Goal: Task Accomplishment & Management: Manage account settings

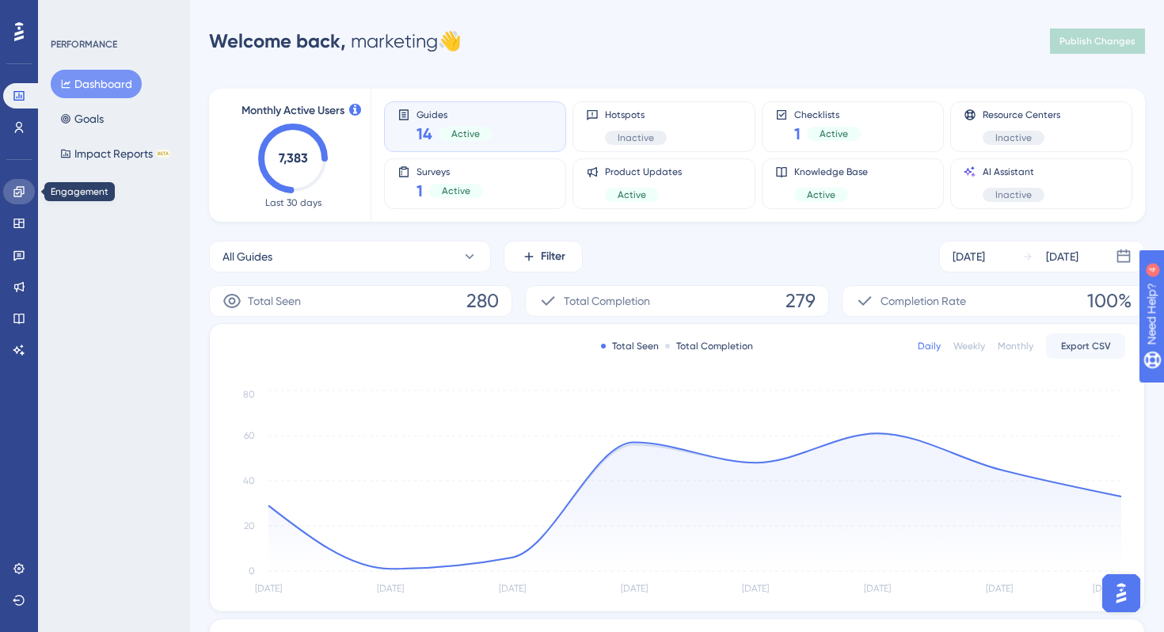
click at [4, 192] on link at bounding box center [19, 191] width 32 height 25
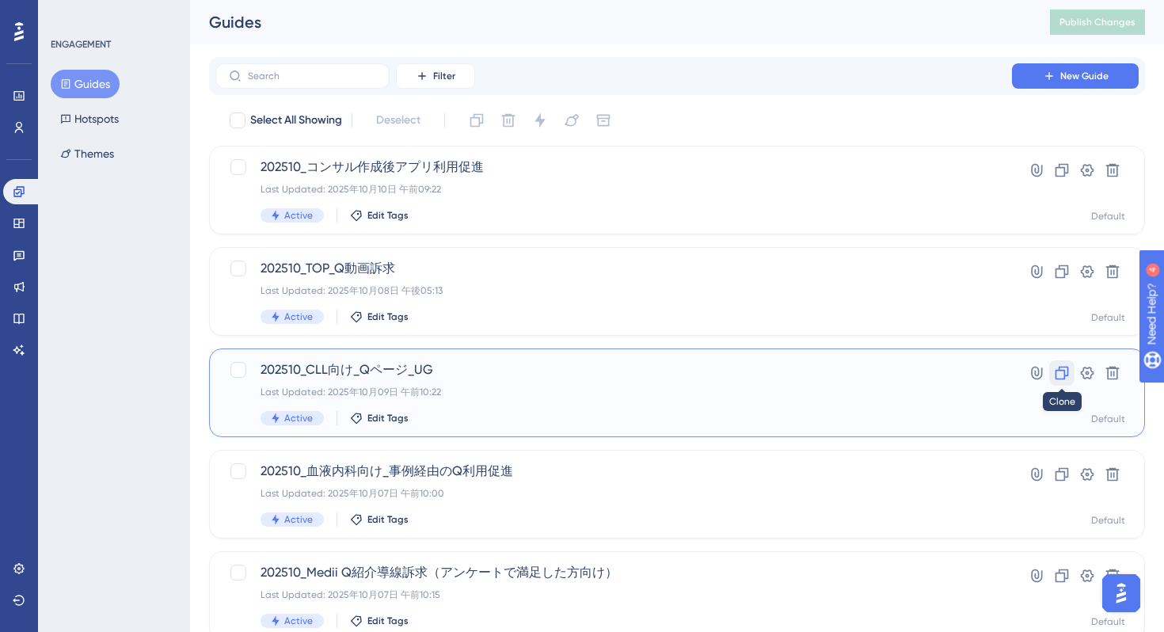
click at [1064, 371] on icon at bounding box center [1061, 372] width 13 height 13
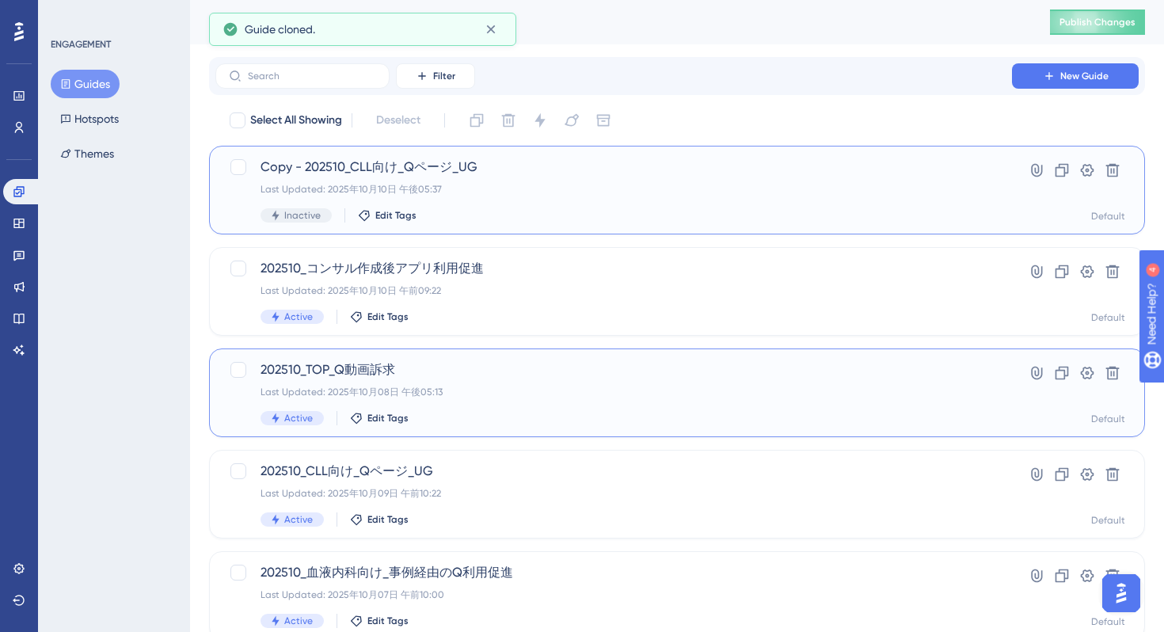
click at [585, 196] on div "Copy - 202510_CLL向け_Qページ_UG Last Updated: 2025年10月10日 午後05:37 Inactive Edit Tags" at bounding box center [613, 190] width 706 height 65
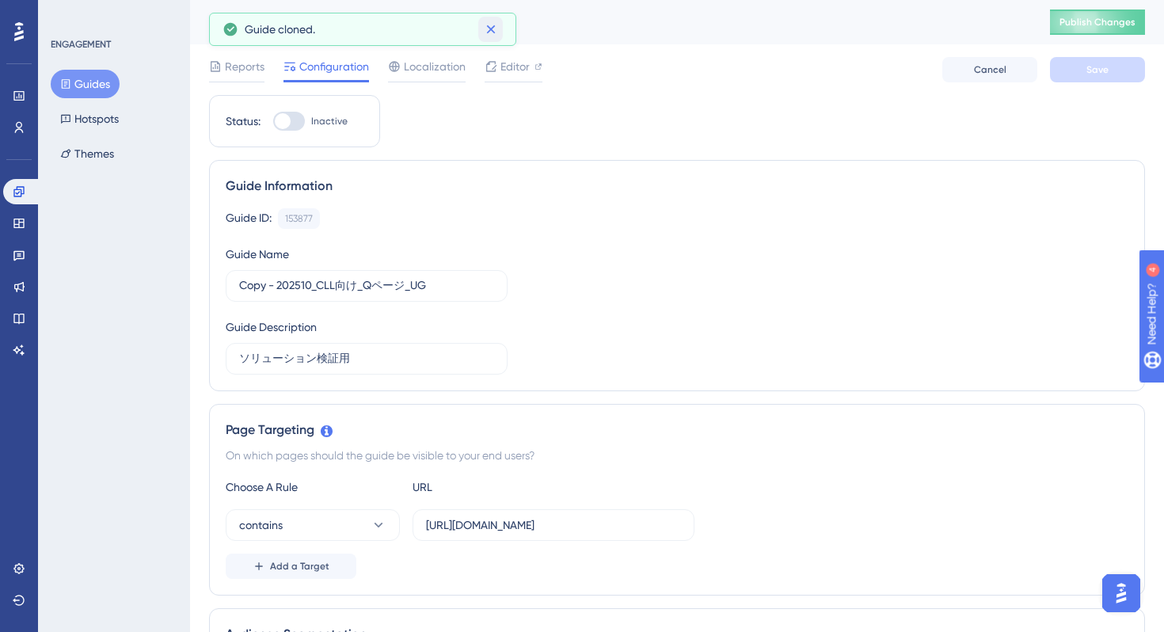
click at [488, 25] on icon at bounding box center [491, 29] width 16 height 16
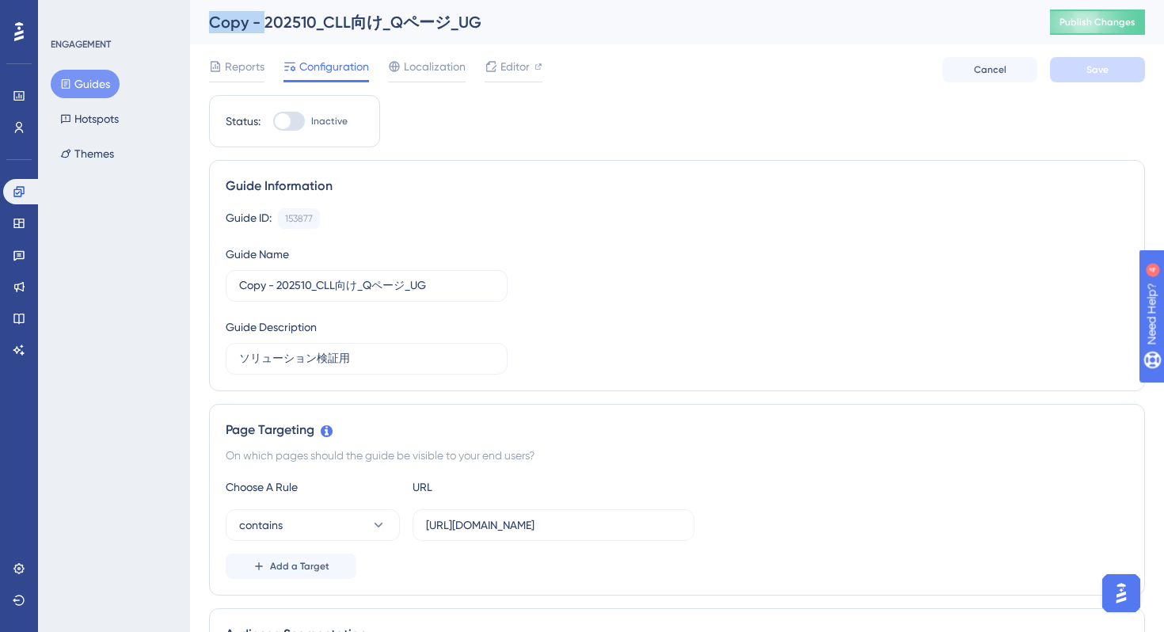
drag, startPoint x: 264, startPoint y: 21, endPoint x: 203, endPoint y: 27, distance: 61.3
click at [203, 27] on div "Copy - 202510_CLL向け_Qページ_UG Publish Changes" at bounding box center [677, 22] width 974 height 44
drag, startPoint x: 279, startPoint y: 287, endPoint x: 212, endPoint y: 287, distance: 66.5
click at [212, 287] on div "Guide Information Guide ID: 153877 Copy Guide Name Copy - 202510_CLL向け_Qページ_UG …" at bounding box center [677, 275] width 936 height 231
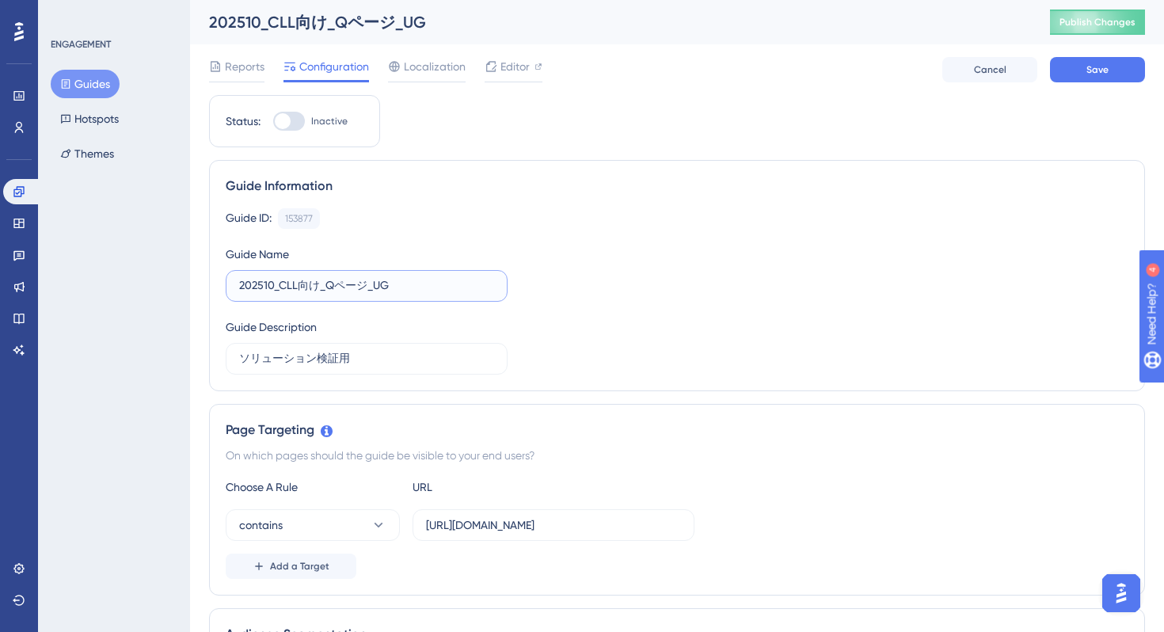
click at [288, 287] on input "202510_CLL向け_Qページ_UG" at bounding box center [366, 285] width 255 height 17
drag, startPoint x: 278, startPoint y: 285, endPoint x: 297, endPoint y: 285, distance: 19.0
click at [297, 285] on input "202510_CLL向け_Qページ_UG" at bounding box center [366, 285] width 255 height 17
type input "202510_MS向け_Qページ_UG"
click at [646, 269] on div "Guide ID: 153877 Copy Guide Name 202510_MS向け_Qページ_UG Guide Description ソリューション検…" at bounding box center [677, 291] width 902 height 166
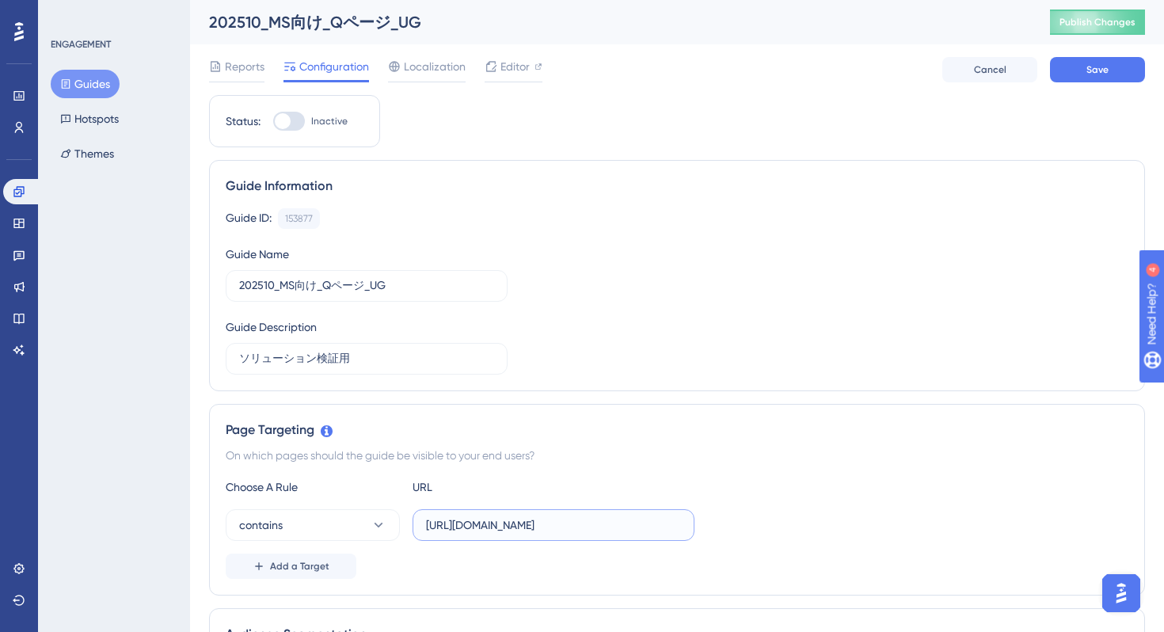
click at [674, 528] on input "[URL][DOMAIN_NAME]" at bounding box center [553, 524] width 255 height 17
click at [526, 523] on input "[URL][DOMAIN_NAME]" at bounding box center [553, 524] width 255 height 17
paste input "3_nmo_ai_5_ms"
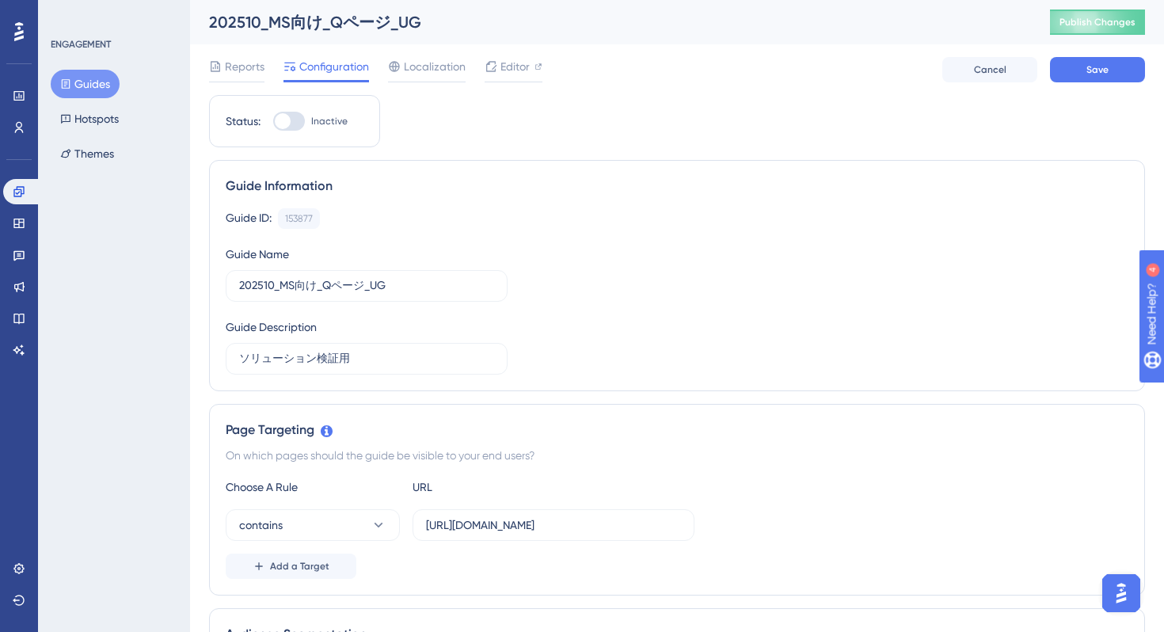
click at [707, 372] on div "Guide ID: 153877 Copy Guide Name 202510_MS向け_Qページ_UG Guide Description ソリューション検…" at bounding box center [677, 291] width 902 height 166
click at [467, 522] on input "[URL][DOMAIN_NAME]" at bounding box center [553, 524] width 255 height 17
type input "[URL][DOMAIN_NAME]"
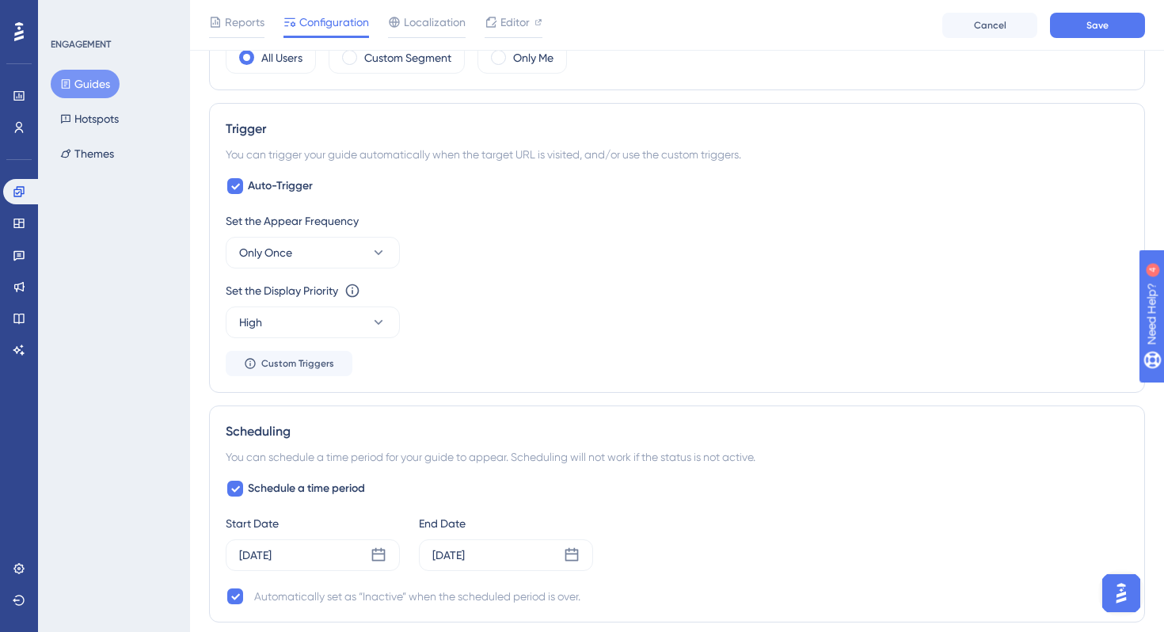
scroll to position [651, 0]
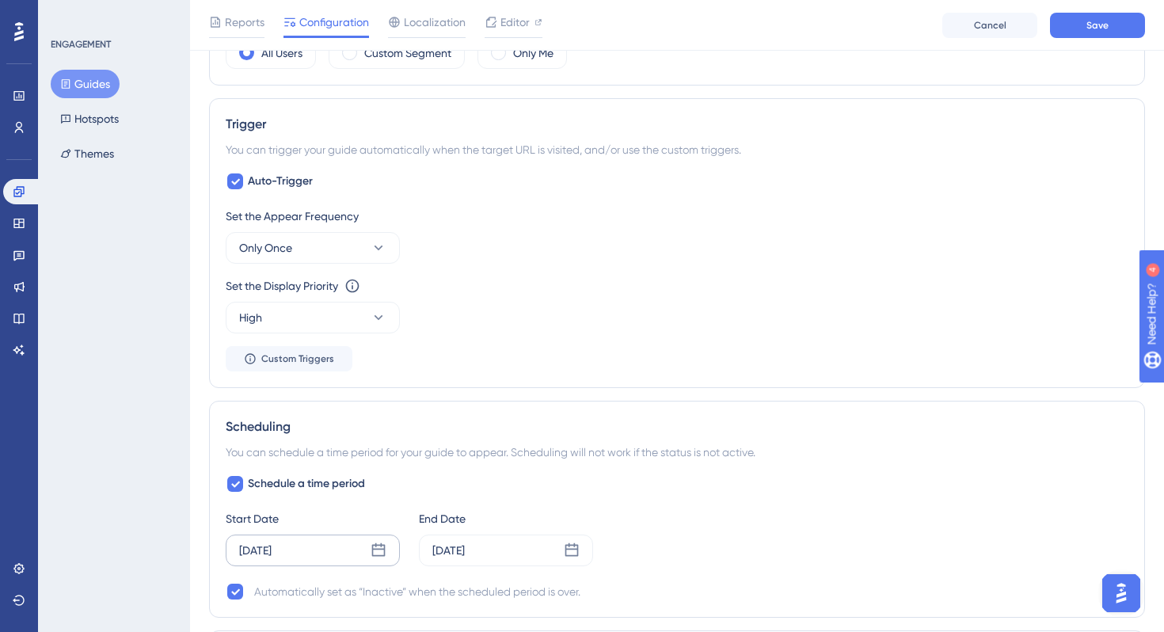
click at [379, 546] on icon at bounding box center [378, 550] width 16 height 16
click at [237, 480] on icon at bounding box center [234, 483] width 9 height 13
checkbox input "false"
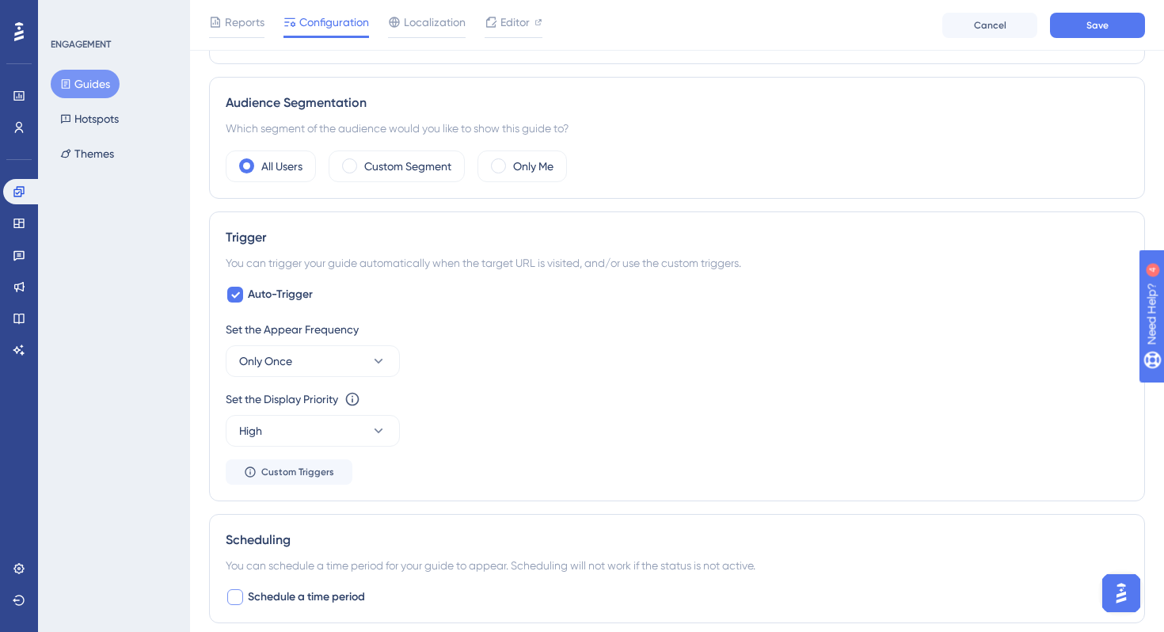
scroll to position [0, 0]
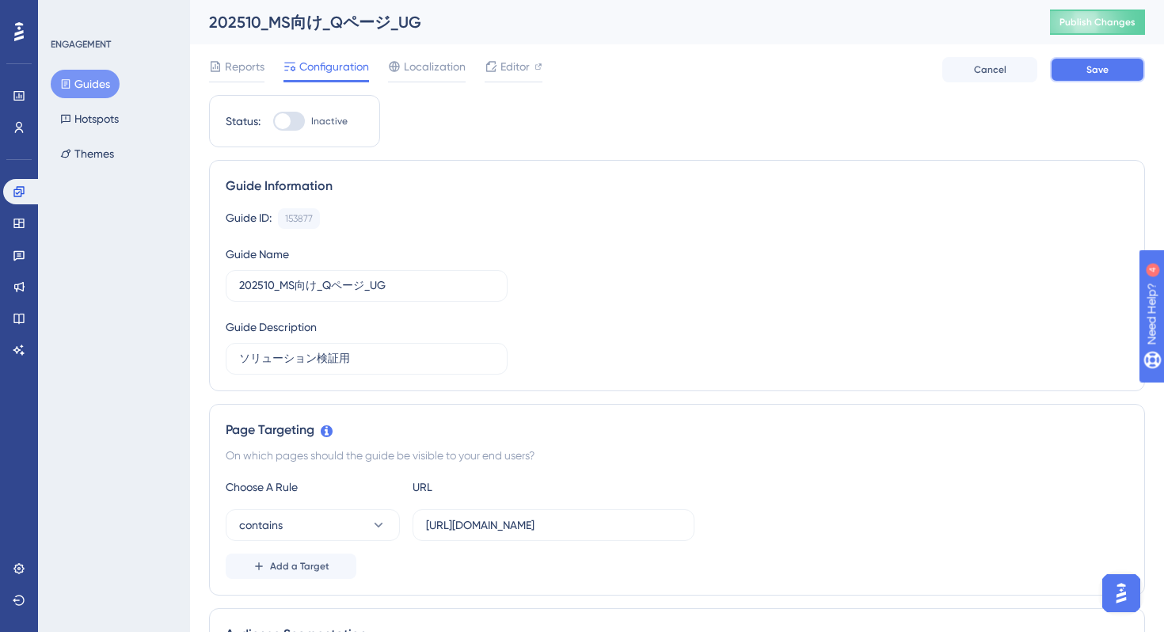
click at [1103, 72] on span "Save" at bounding box center [1097, 69] width 22 height 13
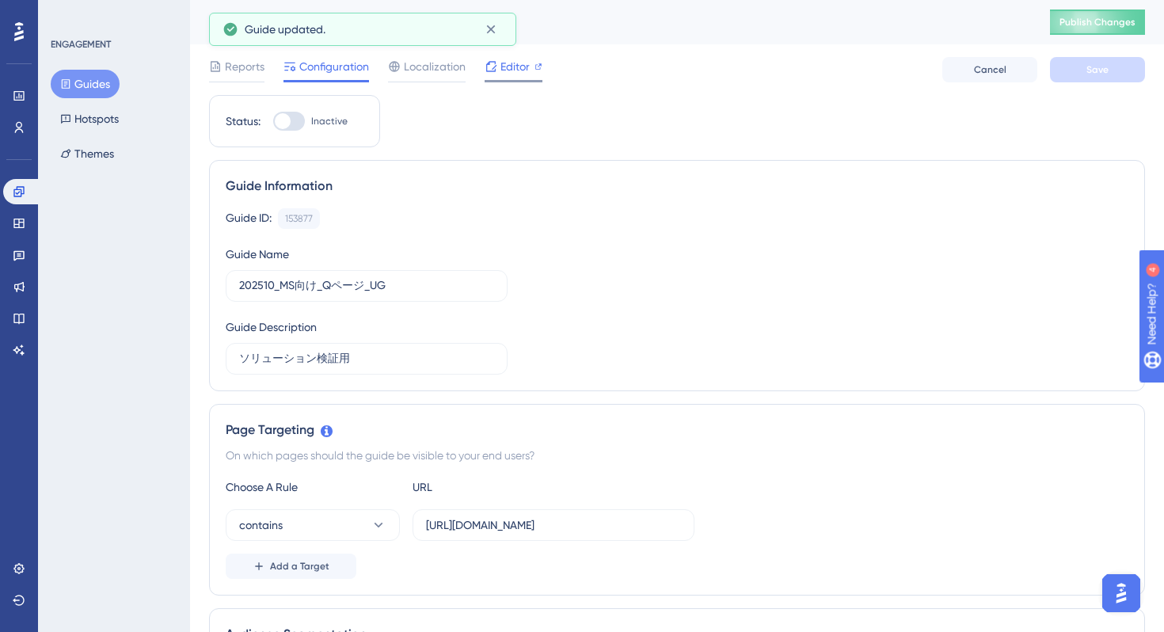
click at [513, 67] on span "Editor" at bounding box center [514, 66] width 29 height 19
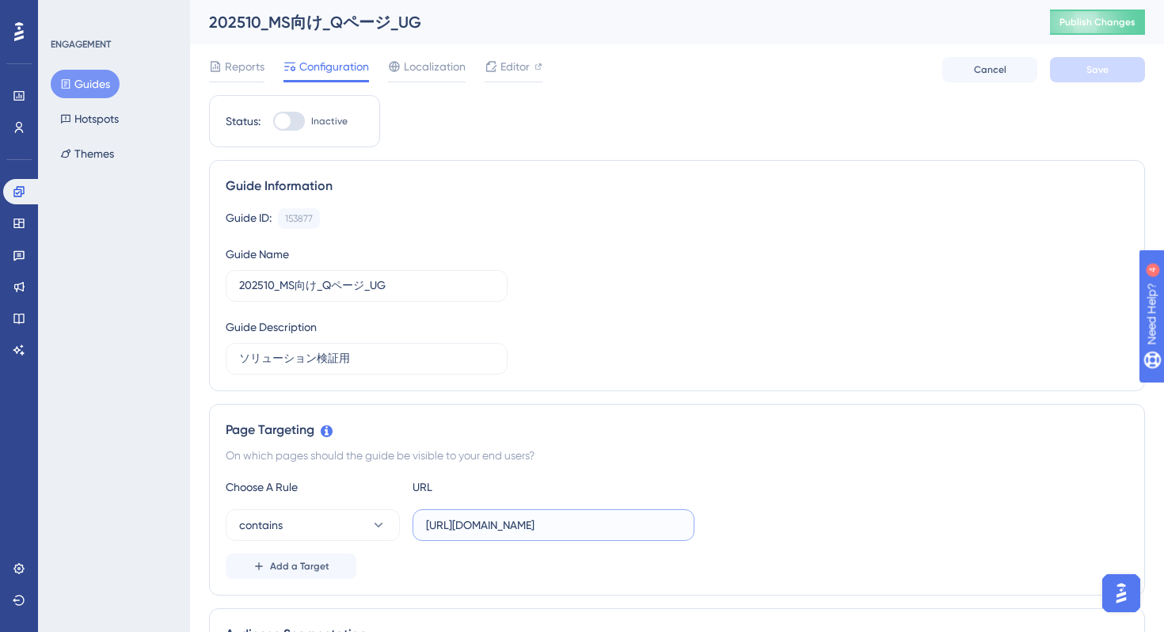
click at [597, 519] on input "[URL][DOMAIN_NAME]" at bounding box center [553, 524] width 255 height 17
